Goal: Book appointment/travel/reservation

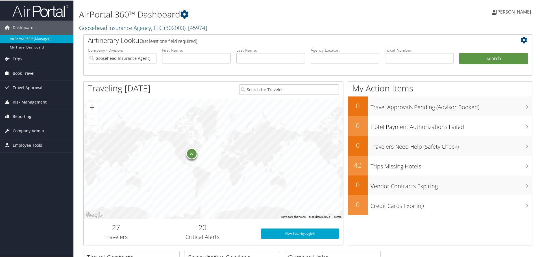
click at [19, 75] on span "Book Travel" at bounding box center [24, 73] width 22 height 14
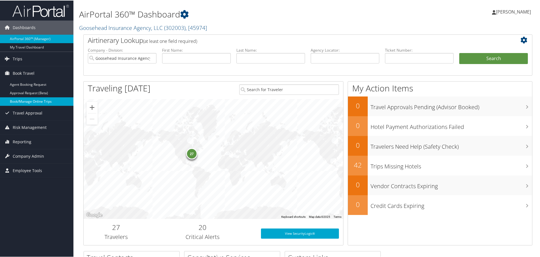
click at [20, 100] on link "Book/Manage Online Trips" at bounding box center [36, 101] width 73 height 8
